Goal: Information Seeking & Learning: Check status

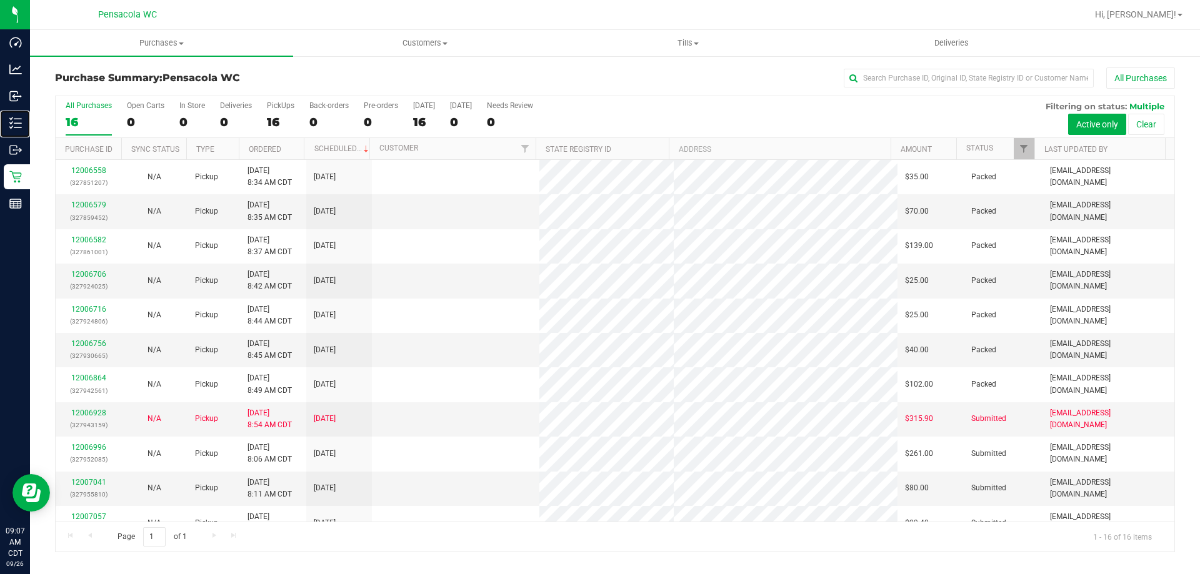
click at [0, 0] on p "Inventory" at bounding box center [0, 0] width 0 height 0
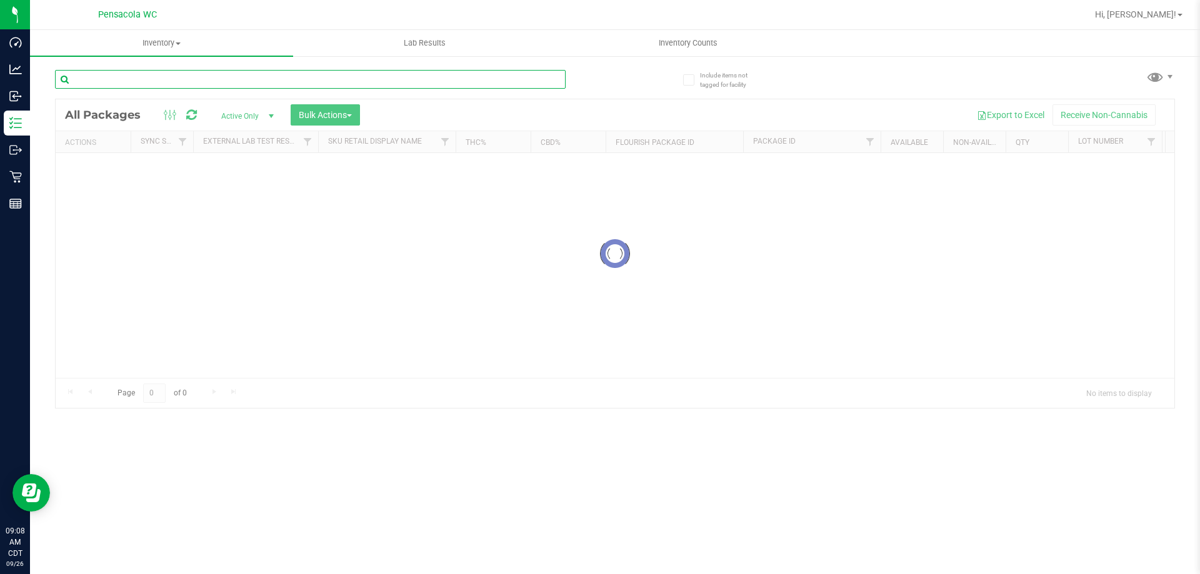
click at [188, 81] on input "text" at bounding box center [310, 79] width 511 height 19
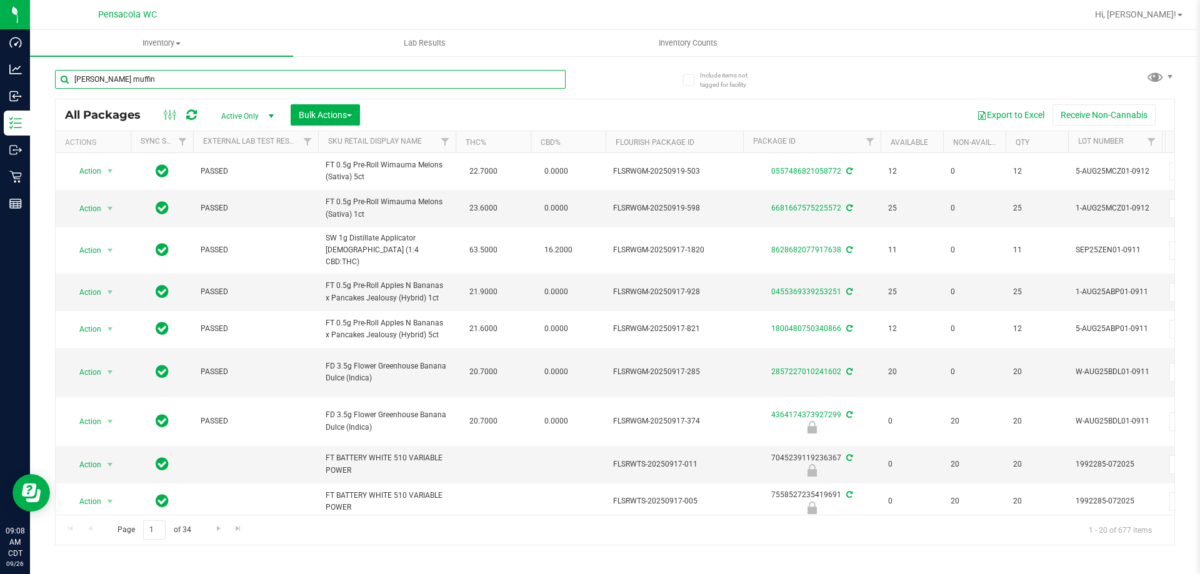
type input "[PERSON_NAME] muffin"
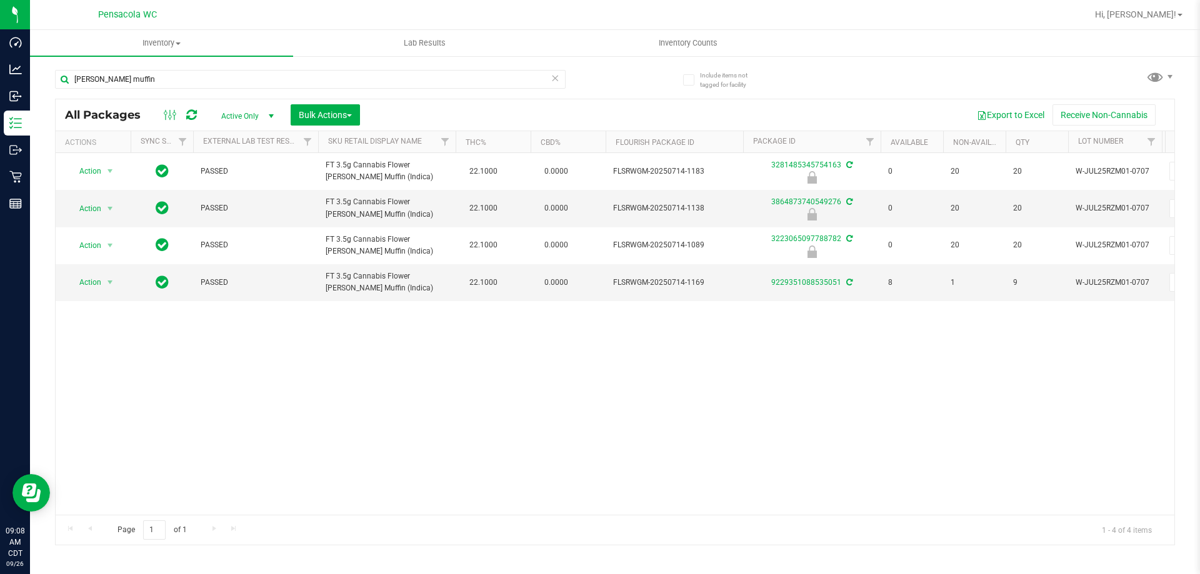
click at [259, 114] on span "Active Only" at bounding box center [245, 117] width 69 height 18
click at [257, 191] on li "All" at bounding box center [245, 192] width 68 height 19
click at [455, 349] on div "Action Action Edit attributes Global inventory Locate package Package audit log…" at bounding box center [615, 334] width 1119 height 362
click at [290, 334] on div "Action Action Edit attributes Global inventory Locate package Package audit log…" at bounding box center [615, 334] width 1119 height 362
click at [415, 329] on div "Action Action Edit attributes Global inventory Locate package Package audit log…" at bounding box center [615, 334] width 1119 height 362
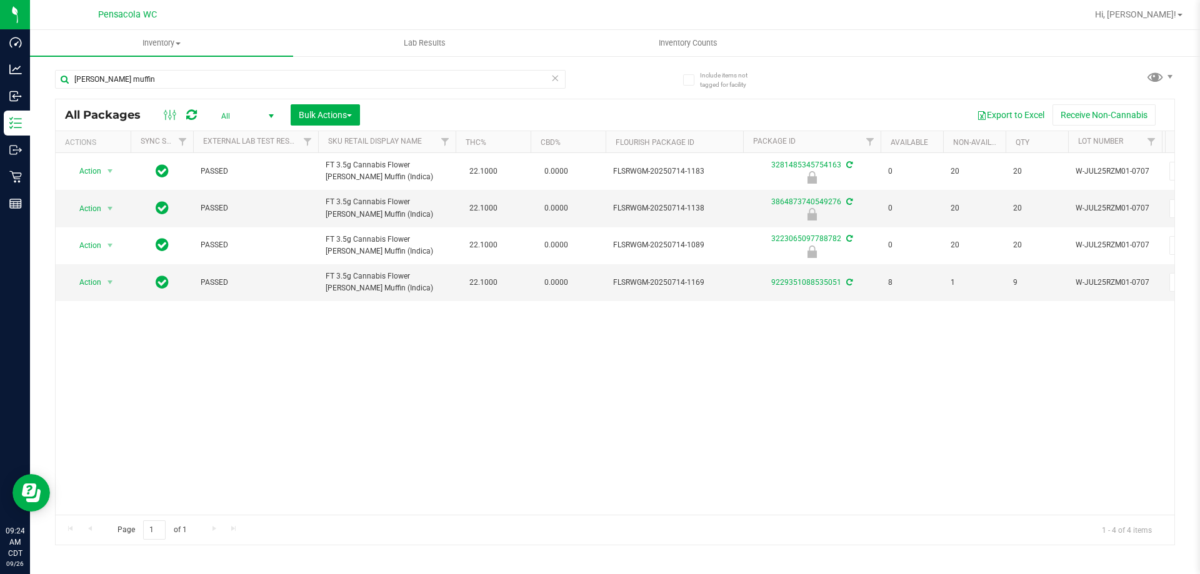
click at [253, 114] on span "All" at bounding box center [245, 117] width 69 height 18
click at [251, 141] on li "Active Only" at bounding box center [245, 136] width 68 height 19
click at [297, 373] on div "Action Action Edit attributes Global inventory Locate package Package audit log…" at bounding box center [615, 334] width 1119 height 362
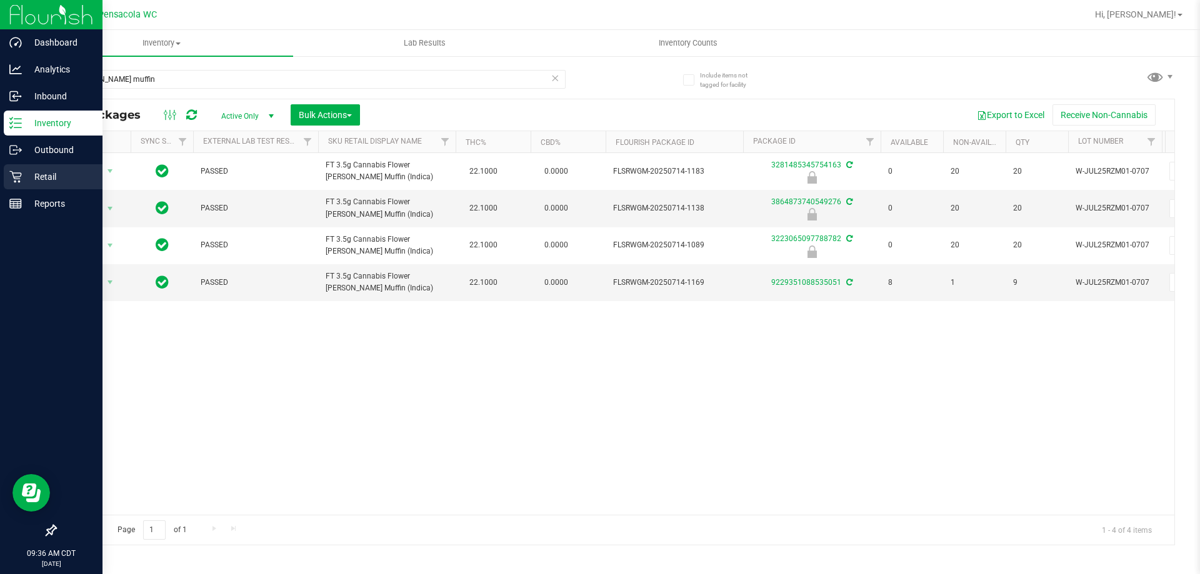
click at [39, 176] on p "Retail" at bounding box center [59, 176] width 75 height 15
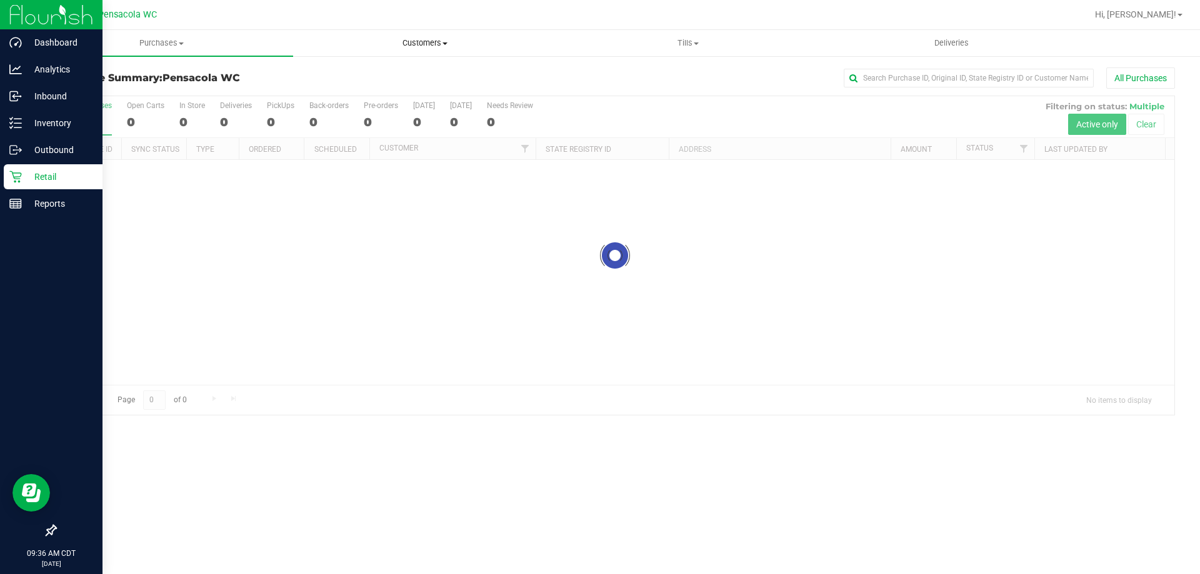
click at [423, 46] on span "Customers" at bounding box center [425, 43] width 262 height 11
click at [378, 77] on span "All customers" at bounding box center [338, 75] width 90 height 11
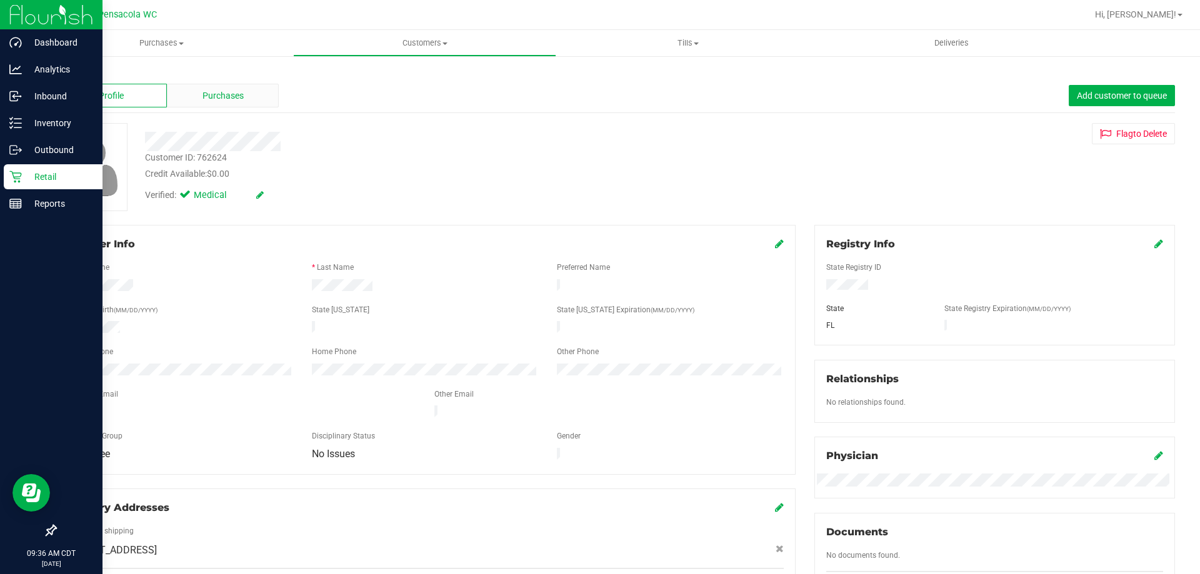
click at [219, 96] on span "Purchases" at bounding box center [223, 95] width 41 height 13
